Goal: Task Accomplishment & Management: Manage account settings

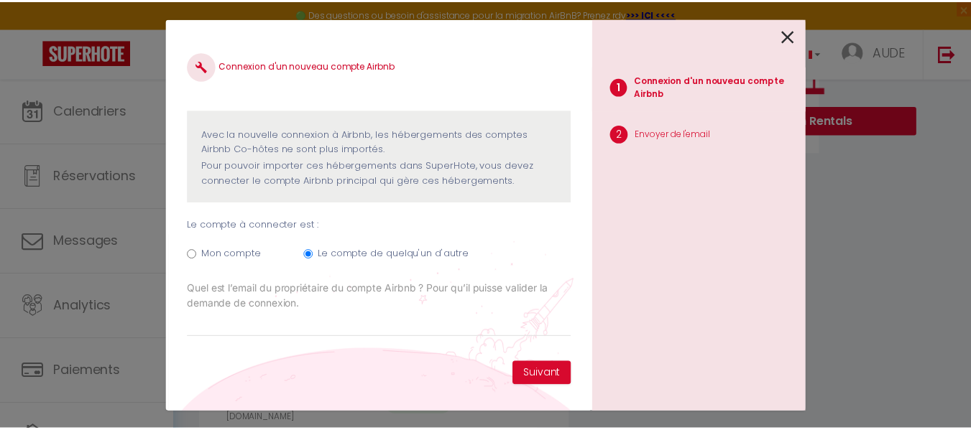
scroll to position [0, 281]
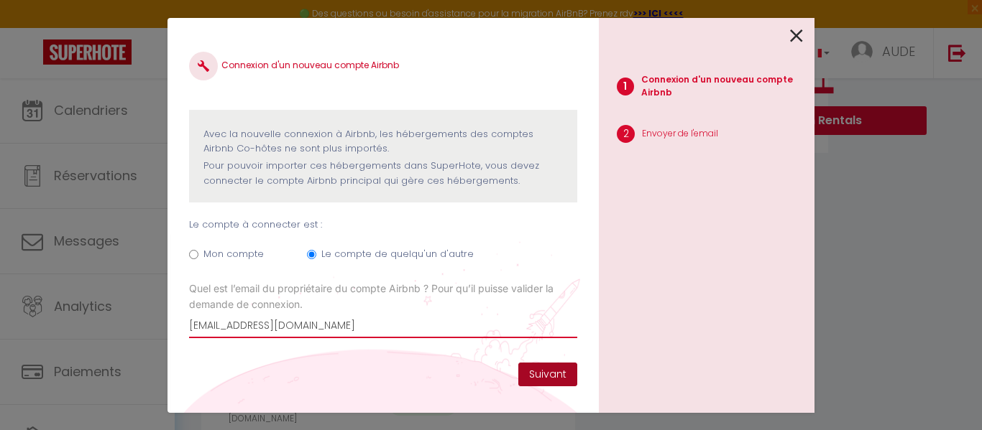
type input "[EMAIL_ADDRESS][DOMAIN_NAME]"
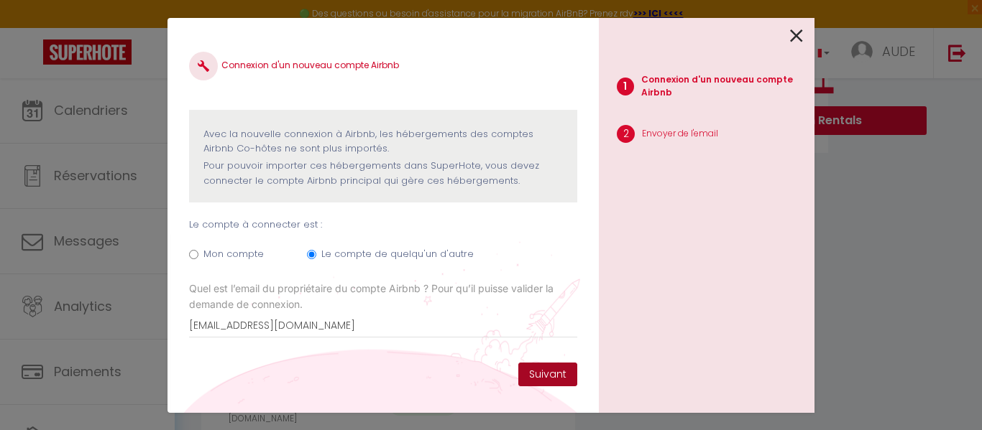
click at [556, 376] on button "Suivant" at bounding box center [547, 375] width 59 height 24
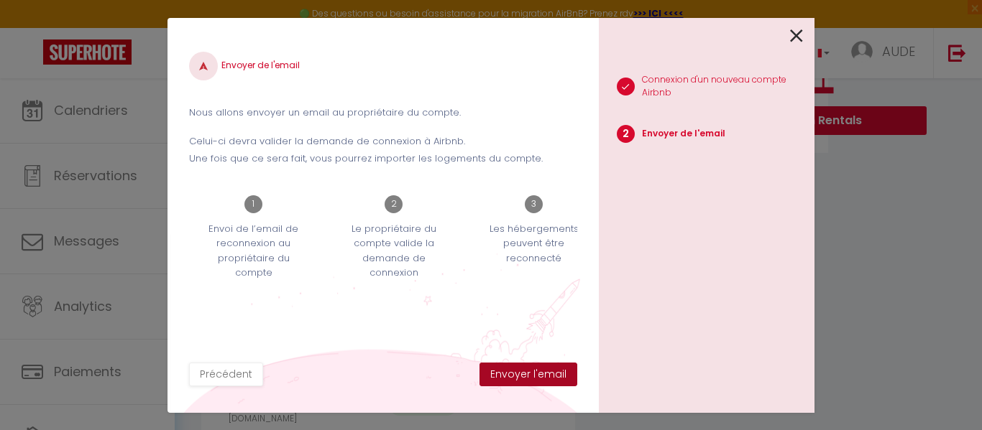
click at [556, 376] on button "Envoyer l'email" at bounding box center [528, 375] width 98 height 24
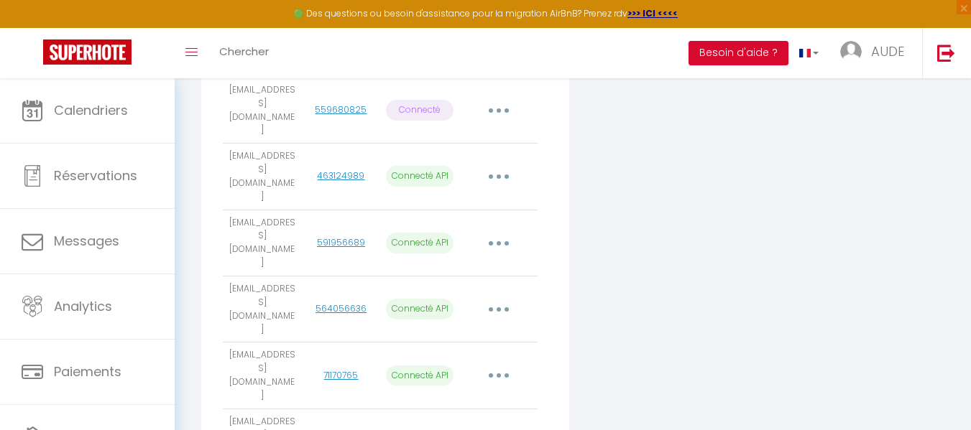
scroll to position [405, 0]
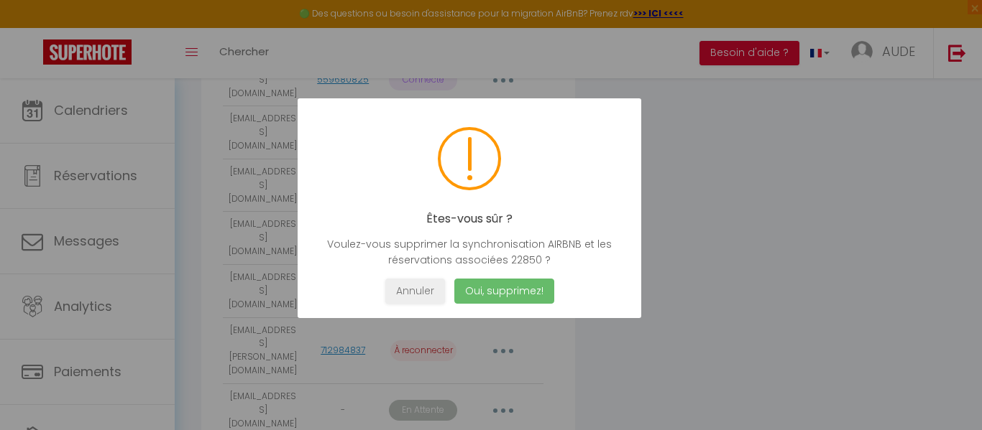
click at [516, 299] on button "Oui, supprimez!" at bounding box center [504, 291] width 100 height 25
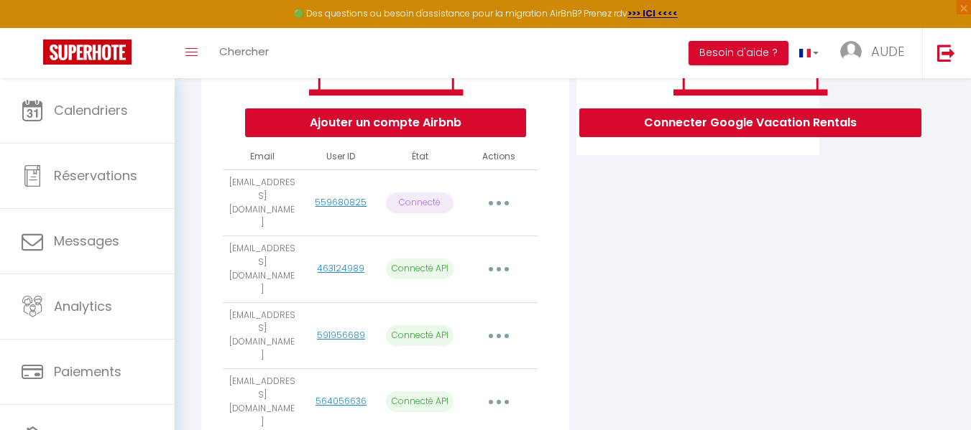
scroll to position [290, 0]
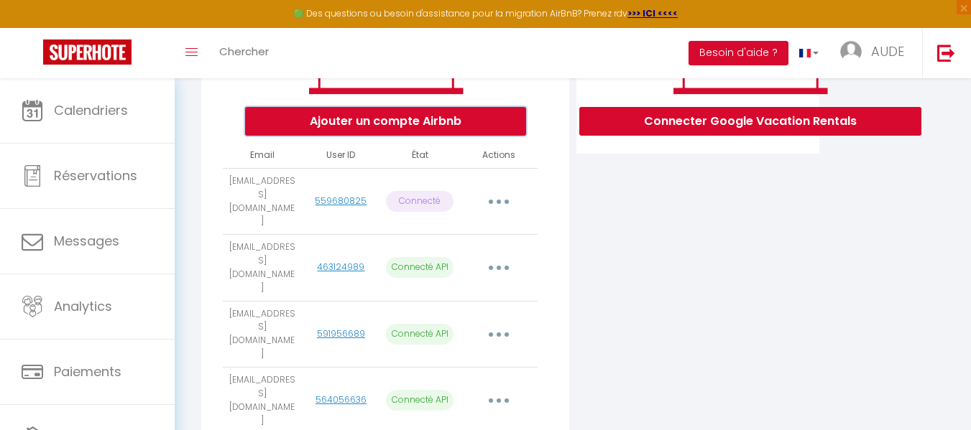
click at [462, 125] on button "Ajouter un compte Airbnb" at bounding box center [385, 121] width 281 height 29
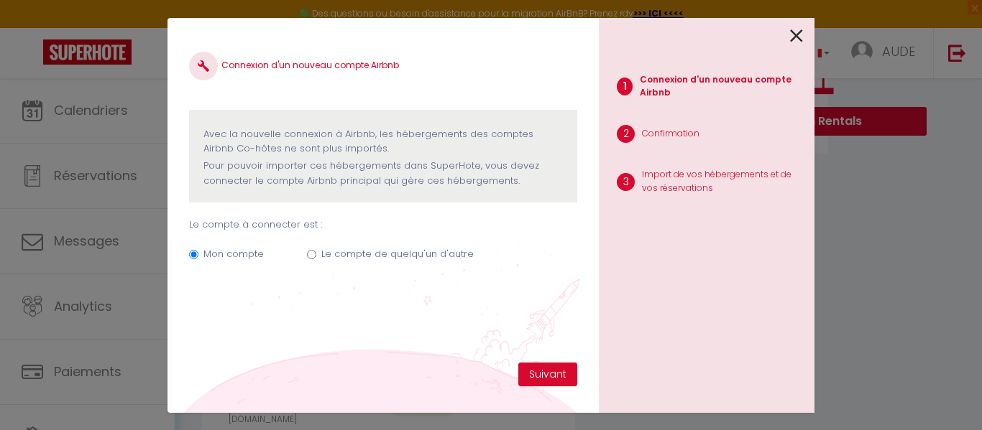
click at [338, 253] on label "Le compte de quelqu'un d'autre" at bounding box center [397, 254] width 152 height 14
click at [316, 253] on input "Le compte de quelqu'un d'autre" at bounding box center [311, 254] width 9 height 9
radio input "true"
radio input "false"
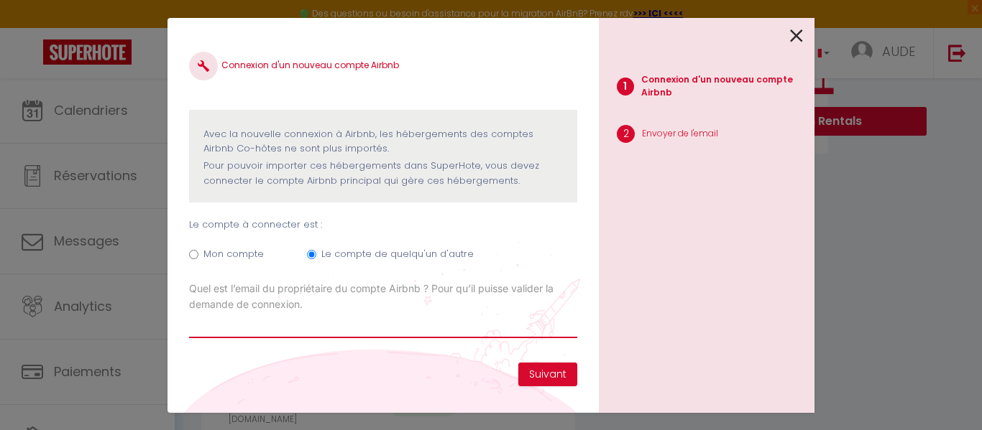
click at [234, 331] on input "Email connexion Airbnb" at bounding box center [383, 326] width 388 height 26
type input "[EMAIL_ADDRESS][DOMAIN_NAME]"
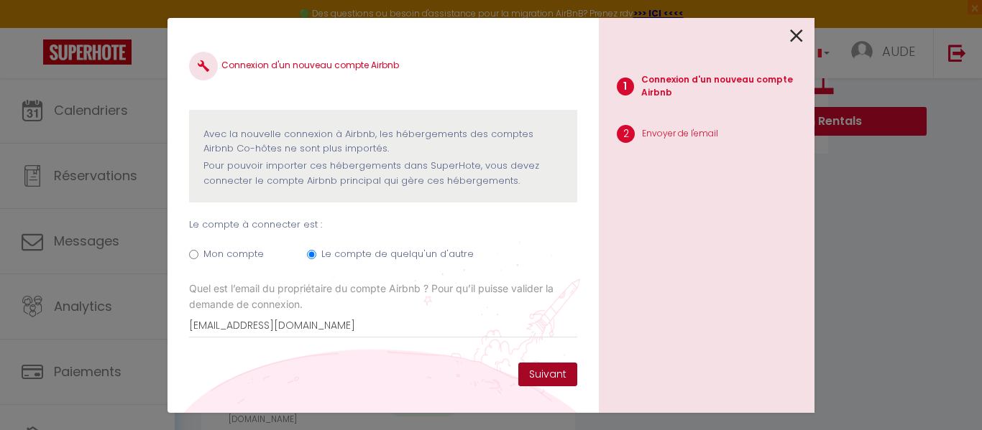
click at [560, 373] on button "Suivant" at bounding box center [547, 375] width 59 height 24
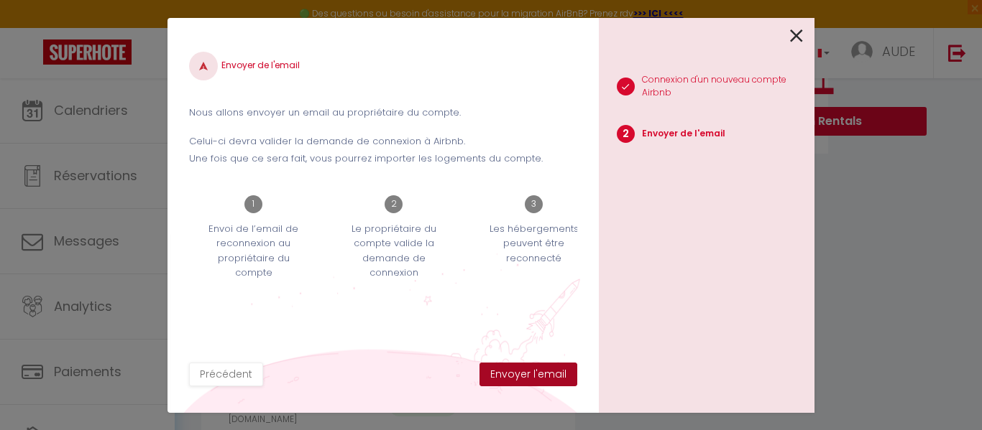
click at [560, 373] on button "Envoyer l'email" at bounding box center [528, 375] width 98 height 24
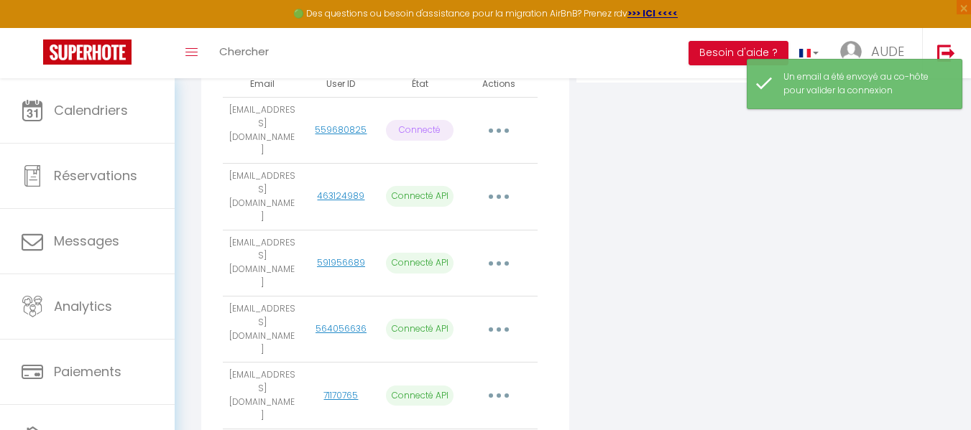
scroll to position [366, 0]
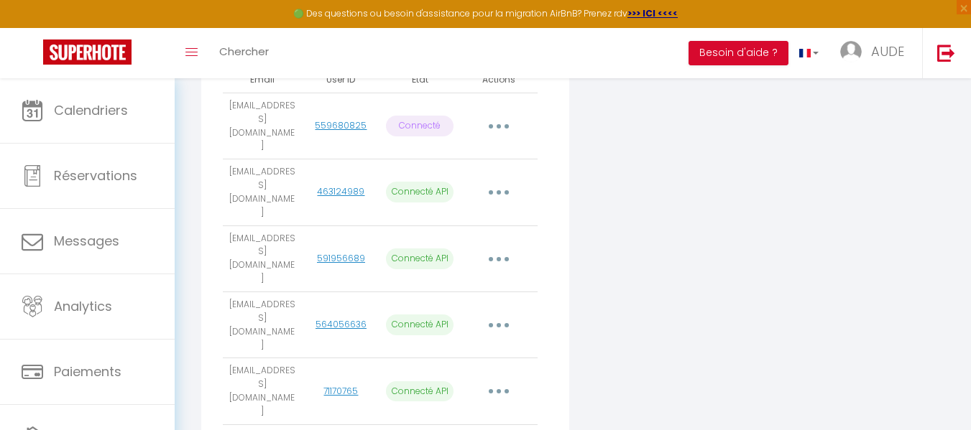
click at [669, 369] on div "Connecter Google Vacation Rentals" at bounding box center [698, 245] width 250 height 753
